Goal: Information Seeking & Learning: Understand process/instructions

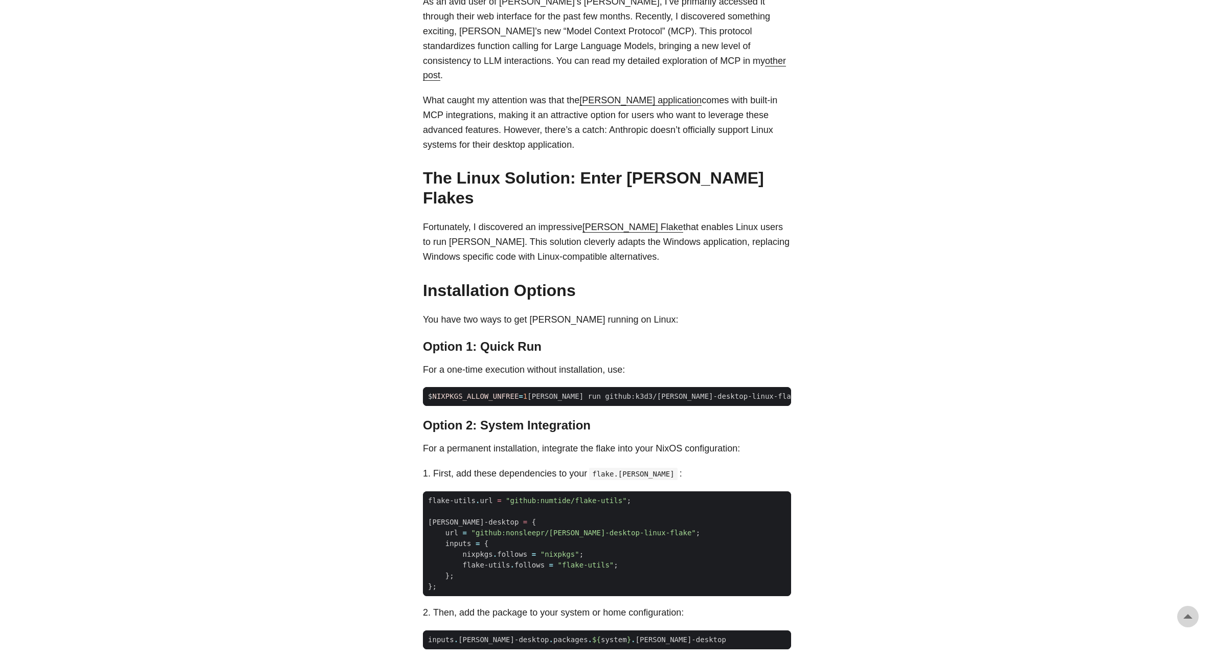
scroll to position [552, 0]
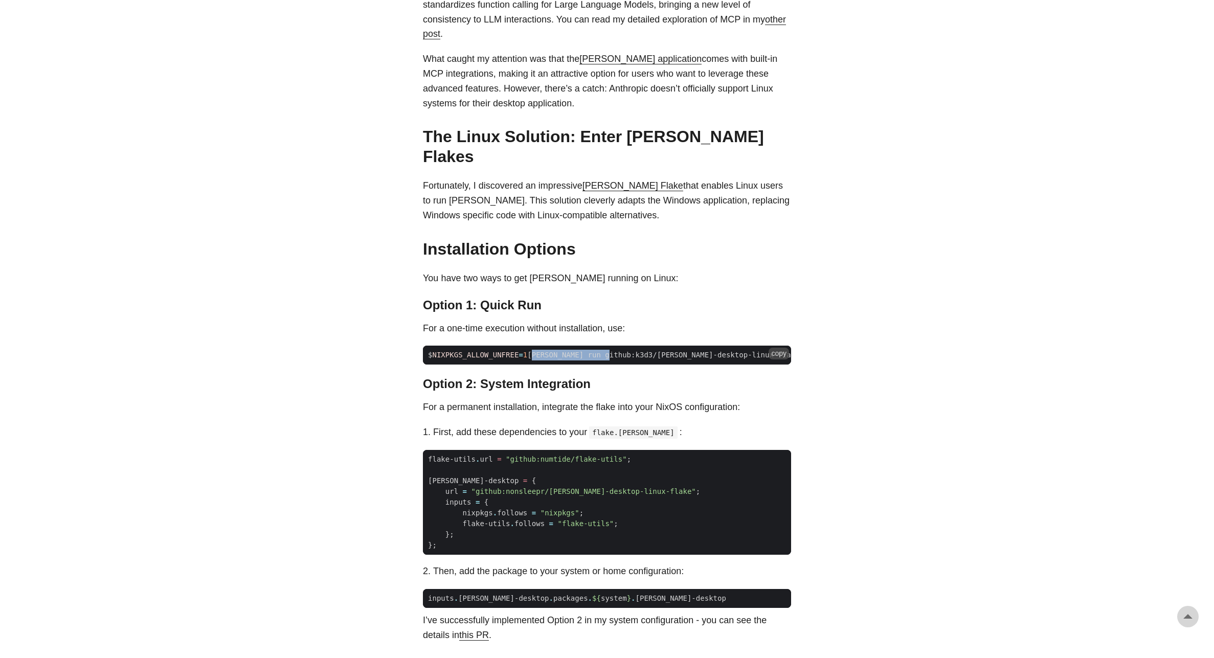
drag, startPoint x: 535, startPoint y: 320, endPoint x: 617, endPoint y: 324, distance: 81.9
click at [615, 350] on span "$ NIXPKGS_ALLOW_UNFREE = 1 [PERSON_NAME] run github:k3d3/[PERSON_NAME]-desktop-…" at bounding box center [633, 355] width 421 height 11
click at [617, 350] on span "$ NIXPKGS_ALLOW_UNFREE = 1 [PERSON_NAME] run github:k3d3/[PERSON_NAME]-desktop-…" at bounding box center [633, 355] width 421 height 11
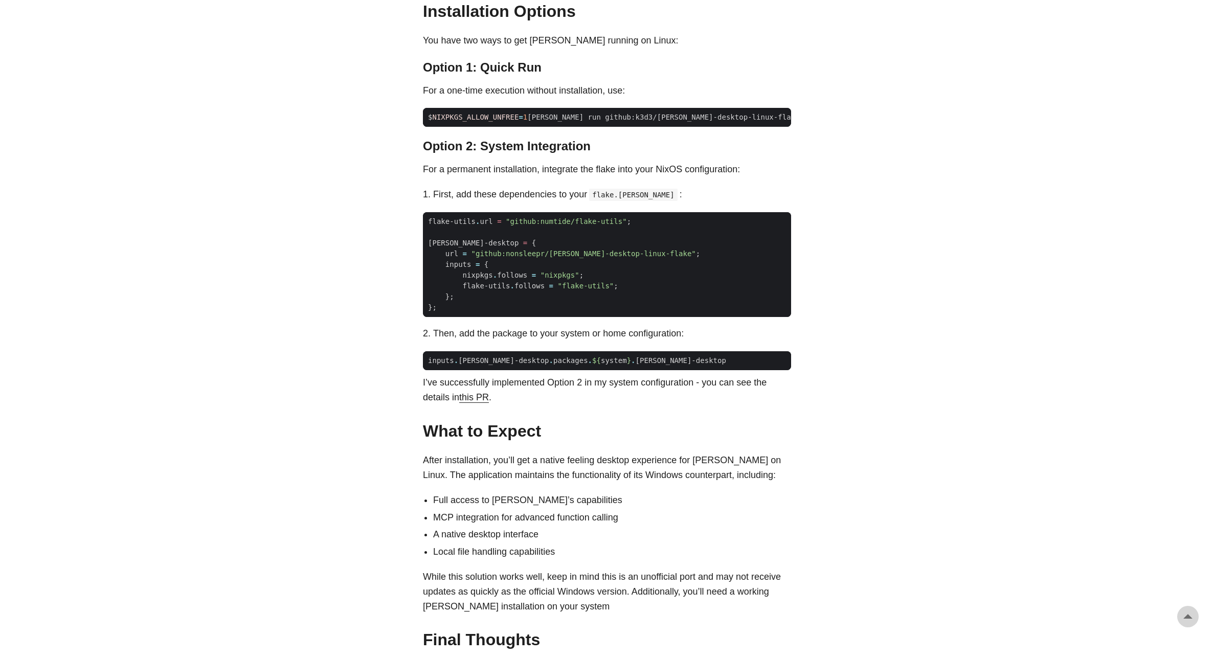
scroll to position [798, 0]
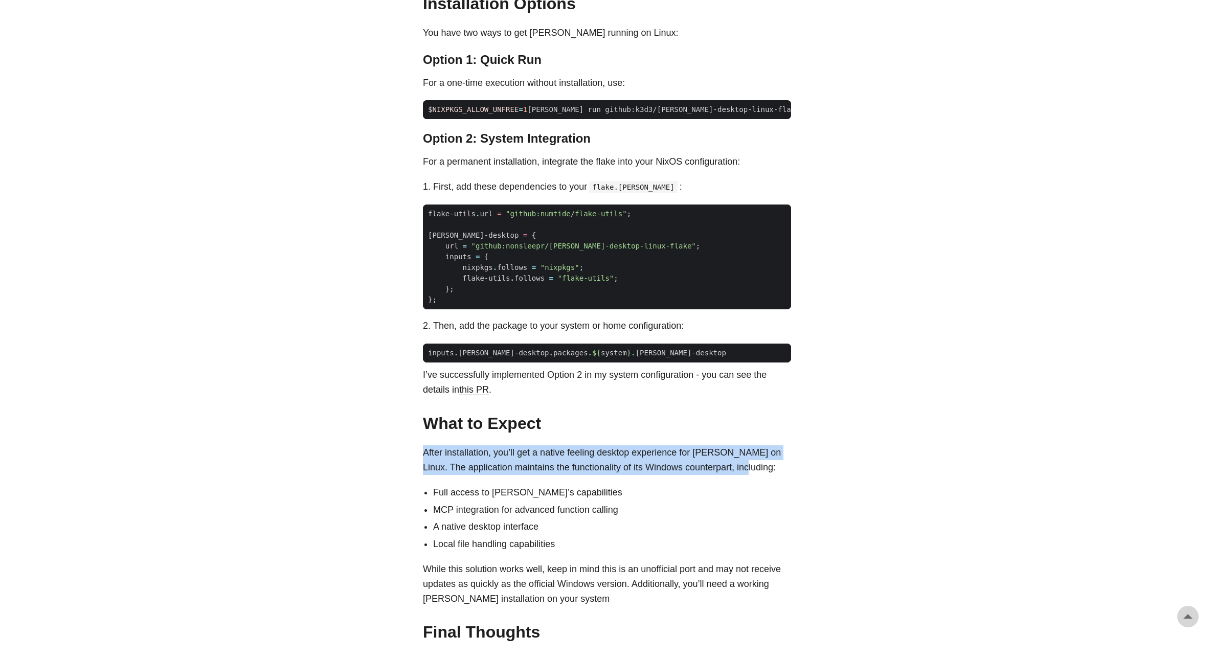
drag, startPoint x: 425, startPoint y: 415, endPoint x: 796, endPoint y: 439, distance: 371.0
click at [796, 439] on main "Installing [PERSON_NAME] on Linux: An Unofficial Guide [DATE] · 2 min · [PERSON…" at bounding box center [607, 192] width 393 height 1918
click at [795, 439] on main "Installing [PERSON_NAME] on Linux: An Unofficial Guide [DATE] · 2 min · [PERSON…" at bounding box center [607, 192] width 393 height 1918
drag, startPoint x: 691, startPoint y: 433, endPoint x: 405, endPoint y: 434, distance: 286.3
click at [405, 434] on body "[PERSON_NAME] Home About Posts Tags Archive Resume" at bounding box center [607, 192] width 1214 height 1980
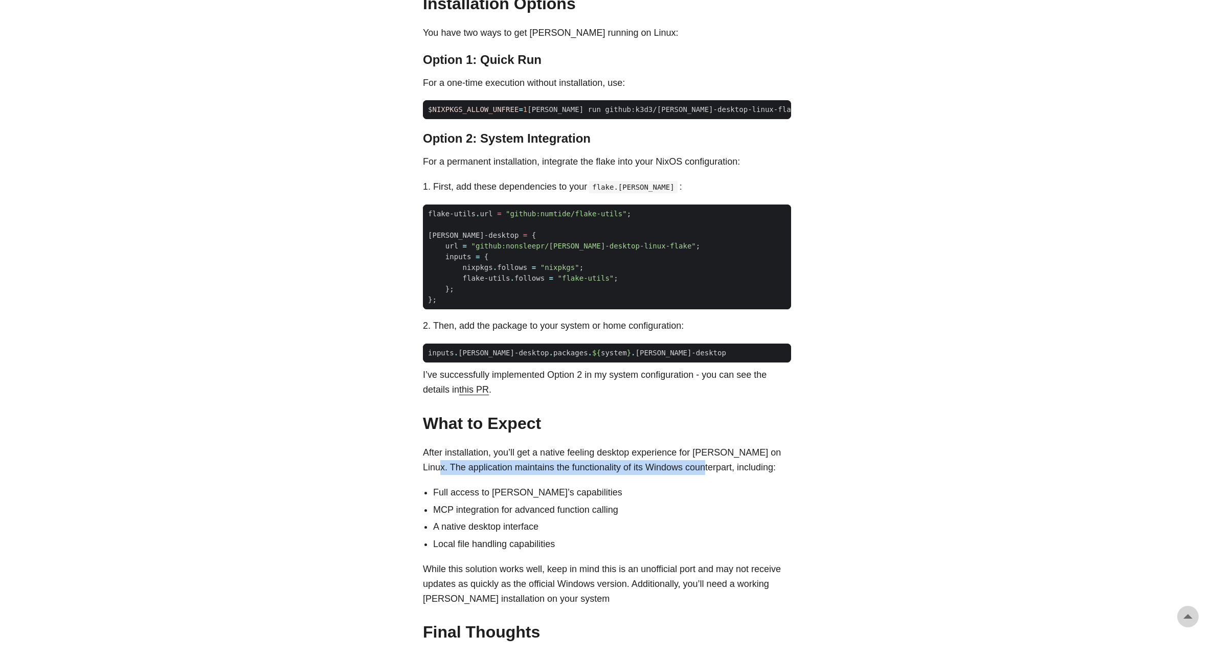
click at [405, 434] on body "[PERSON_NAME] Home About Posts Tags Archive Resume" at bounding box center [607, 192] width 1214 height 1980
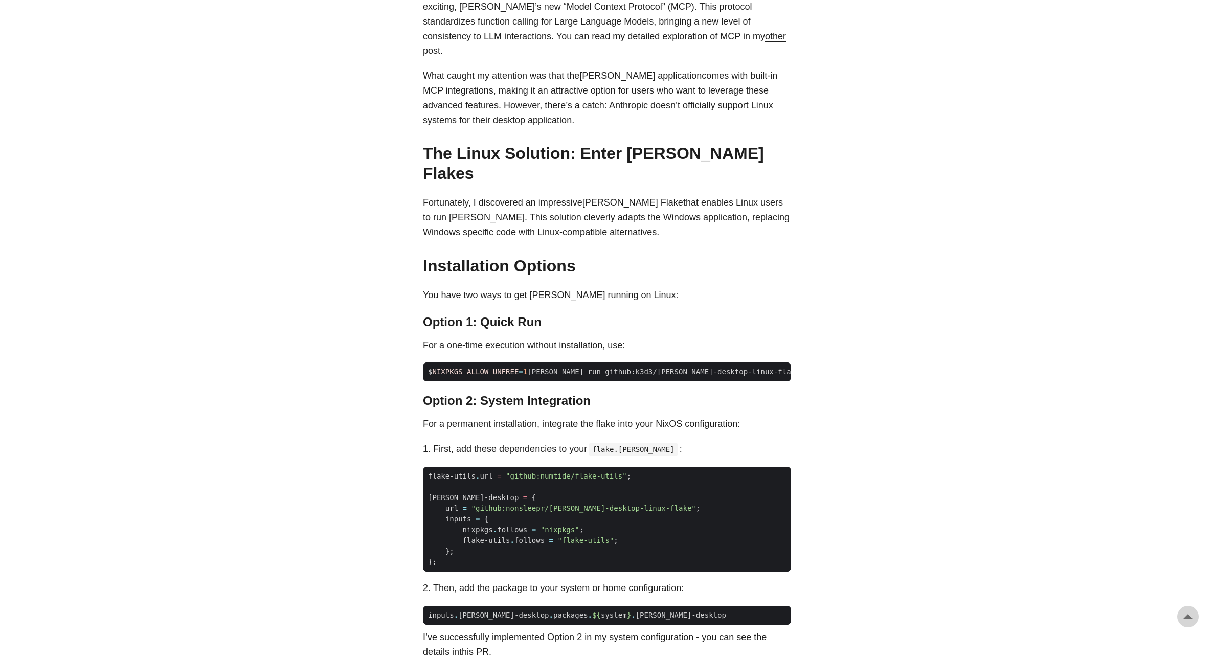
scroll to position [381, 0]
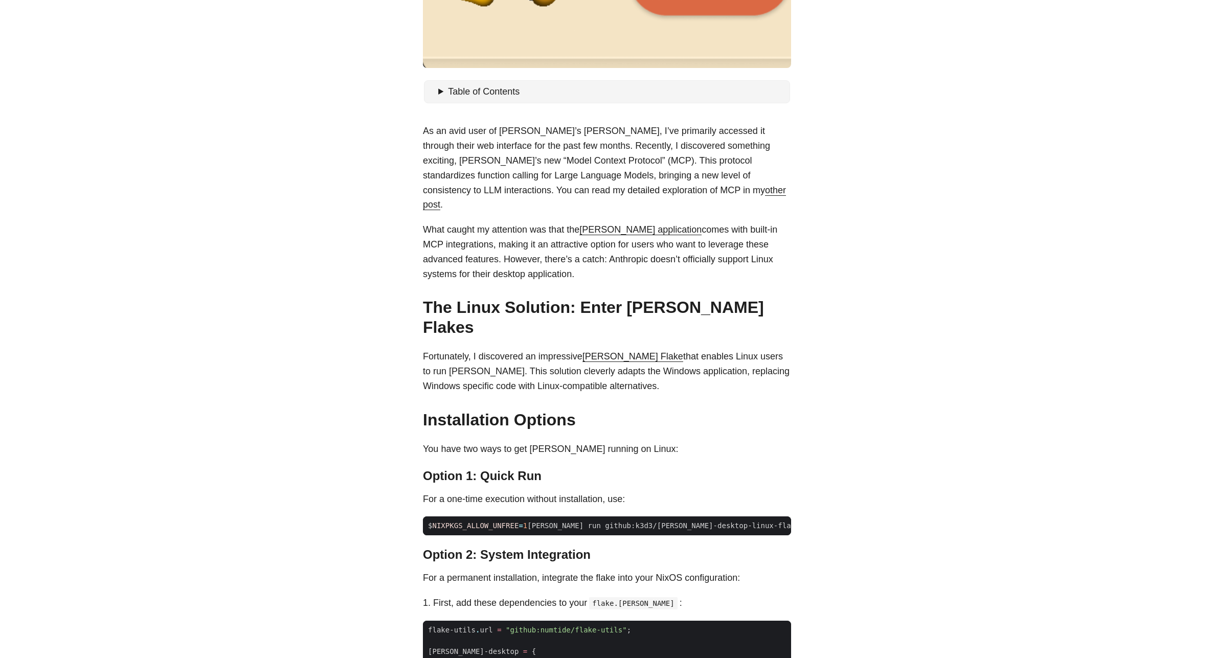
click at [599, 351] on link "[PERSON_NAME] Flake" at bounding box center [632, 356] width 101 height 10
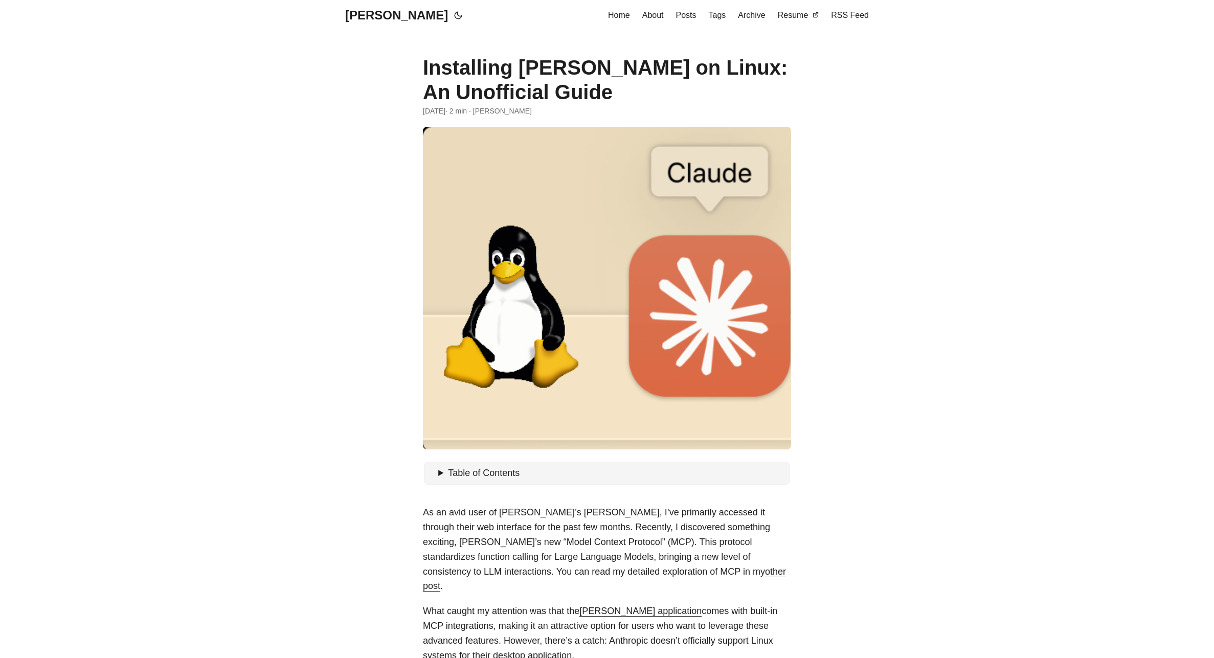
scroll to position [381, 0]
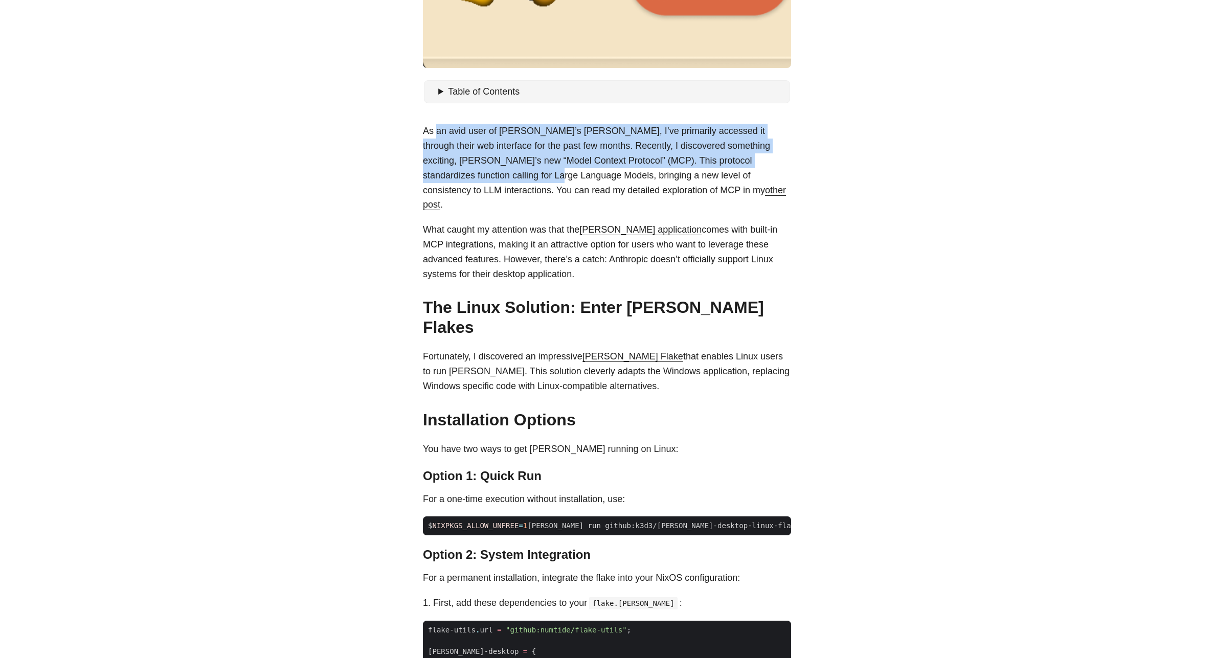
drag, startPoint x: 437, startPoint y: 131, endPoint x: 504, endPoint y: 174, distance: 79.4
click at [504, 174] on p "As an avid user of [PERSON_NAME]’s [PERSON_NAME], I’ve primarily accessed it th…" at bounding box center [607, 168] width 368 height 88
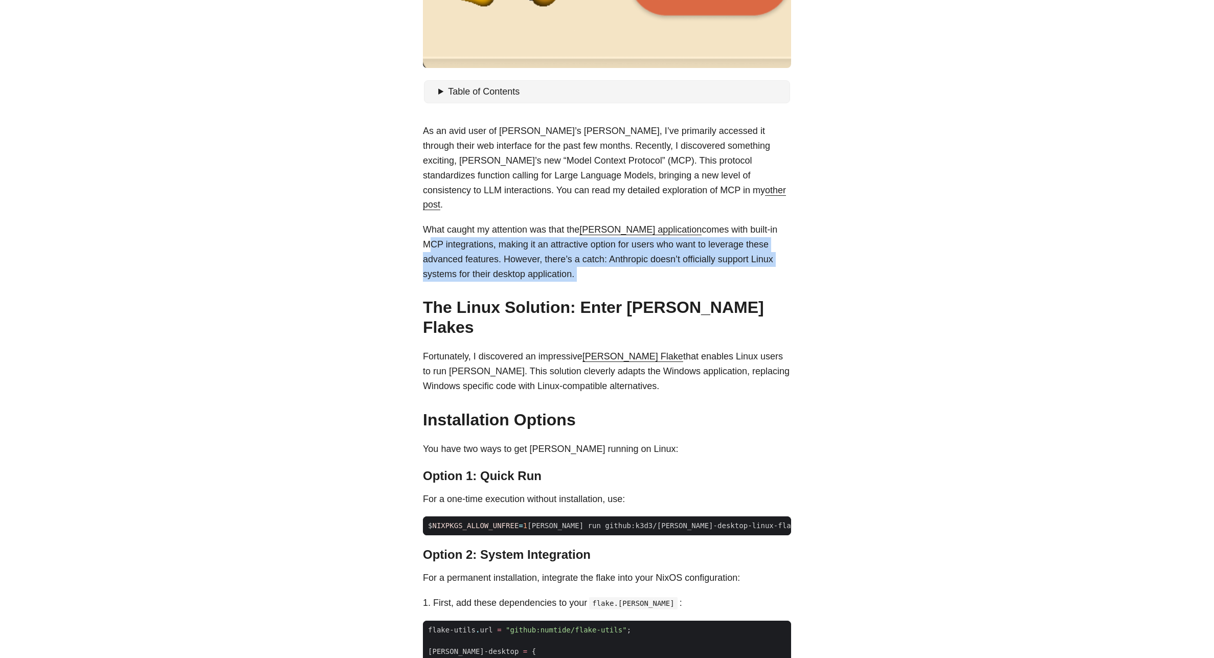
drag, startPoint x: 418, startPoint y: 232, endPoint x: 780, endPoint y: 269, distance: 363.9
click at [780, 269] on main "Installing [PERSON_NAME] on Linux: An Unofficial Guide [DATE] · 2 min · [PERSON…" at bounding box center [607, 608] width 393 height 1918
click at [780, 269] on div "As an avid user of [PERSON_NAME]’s [PERSON_NAME], I’ve primarily accessed it th…" at bounding box center [607, 639] width 368 height 1030
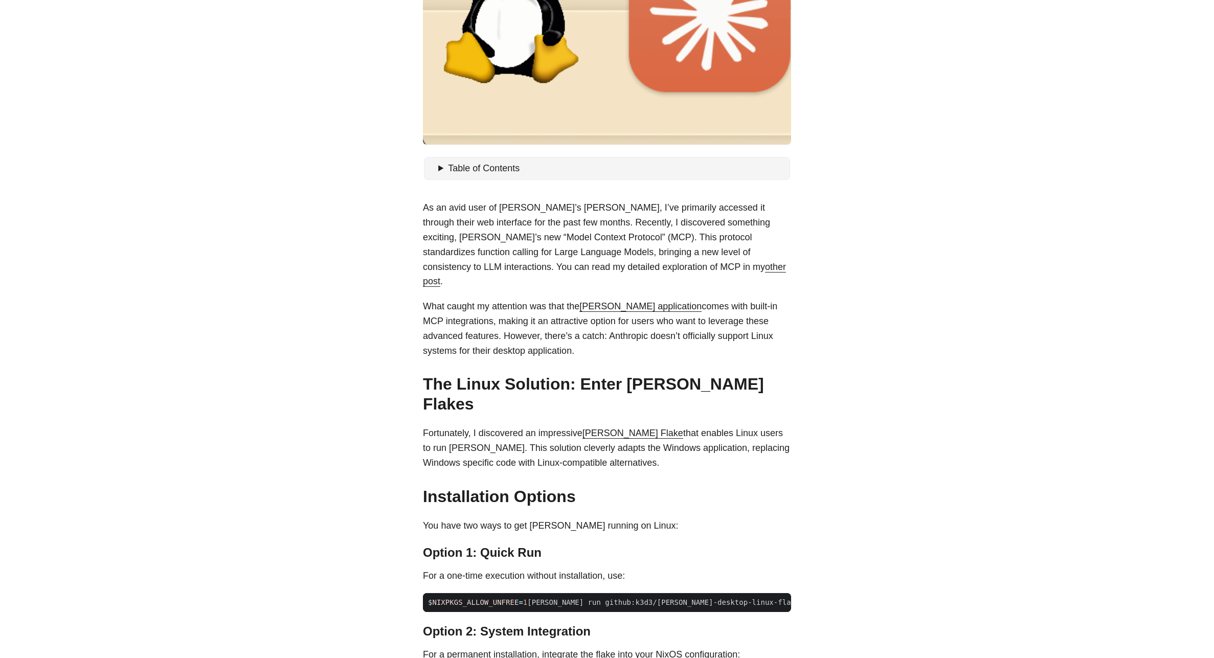
scroll to position [0, 0]
